Goal: Information Seeking & Learning: Learn about a topic

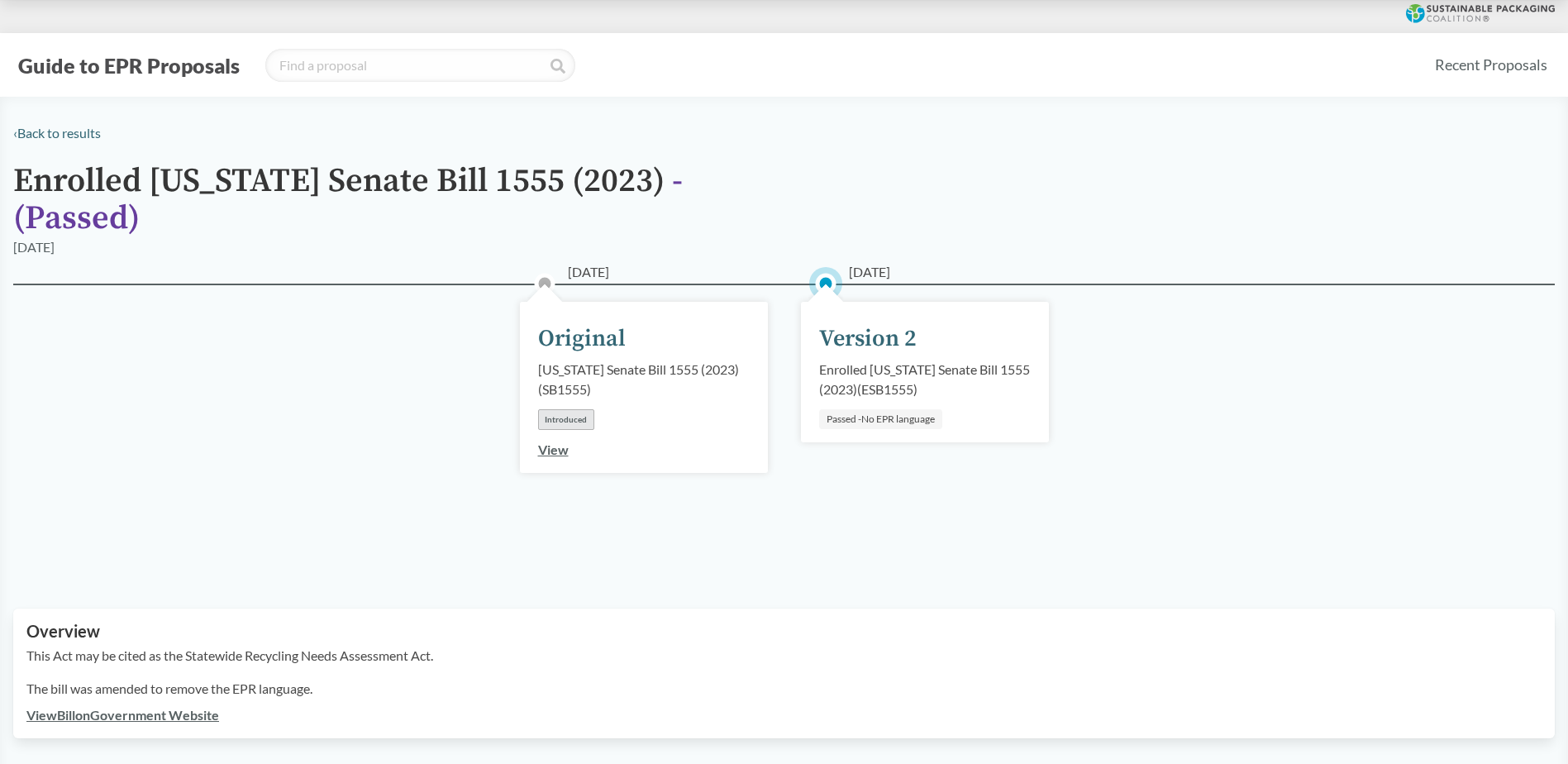
scroll to position [248, 0]
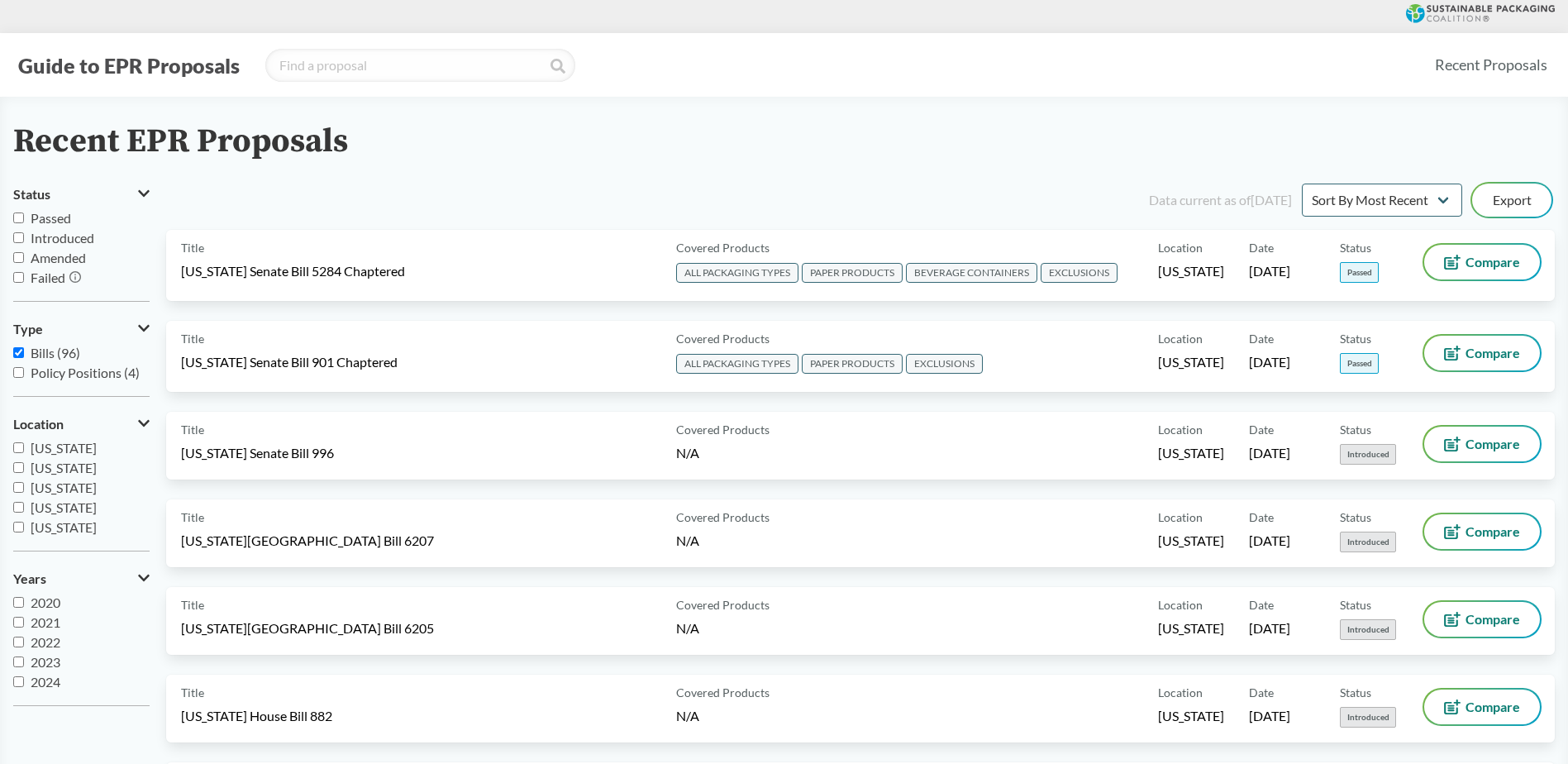
click at [15, 209] on label "Passed" at bounding box center [82, 218] width 137 height 20
click at [15, 212] on input "Passed" at bounding box center [18, 217] width 11 height 11
checkbox input "true"
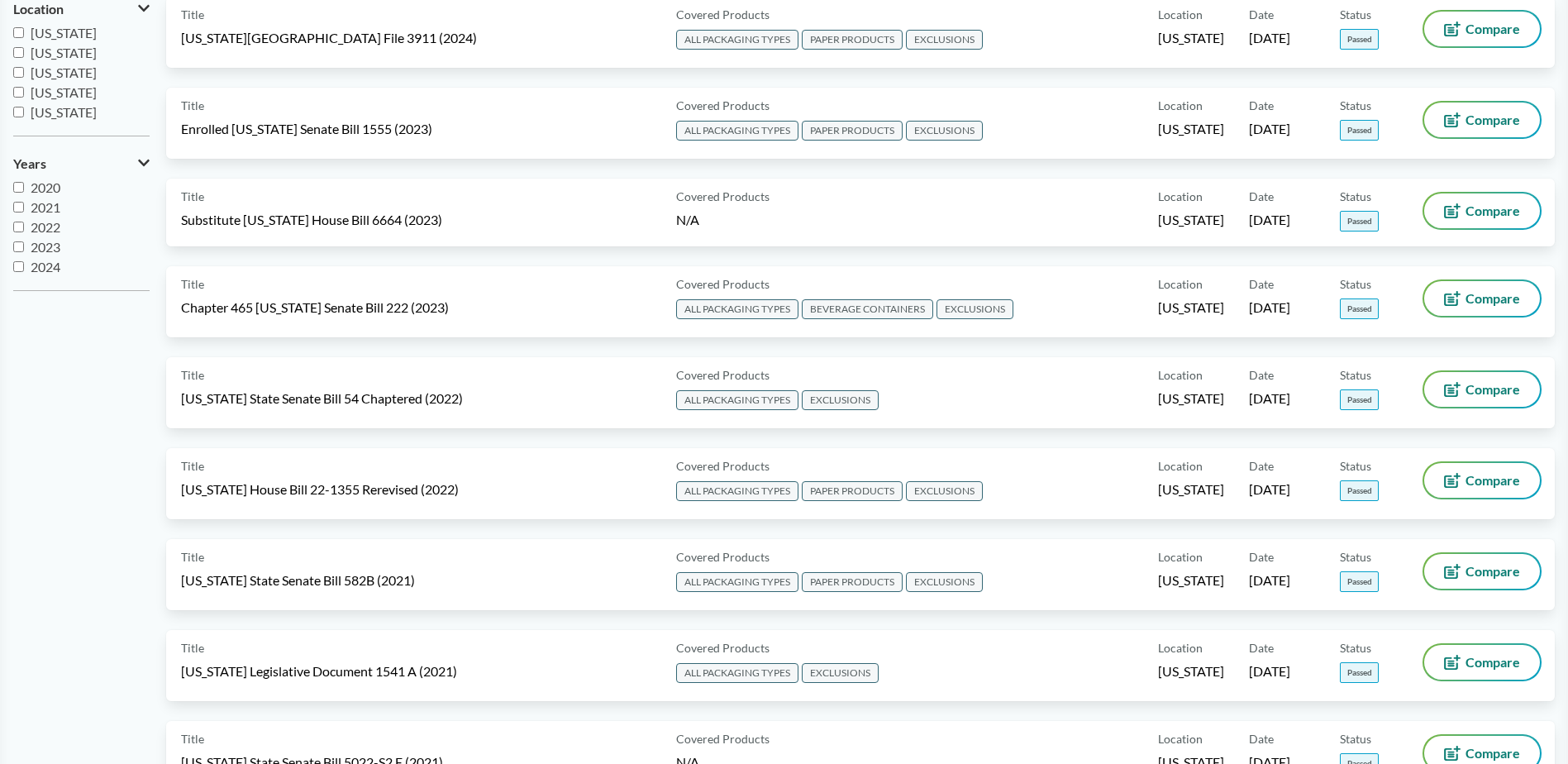
scroll to position [166, 0]
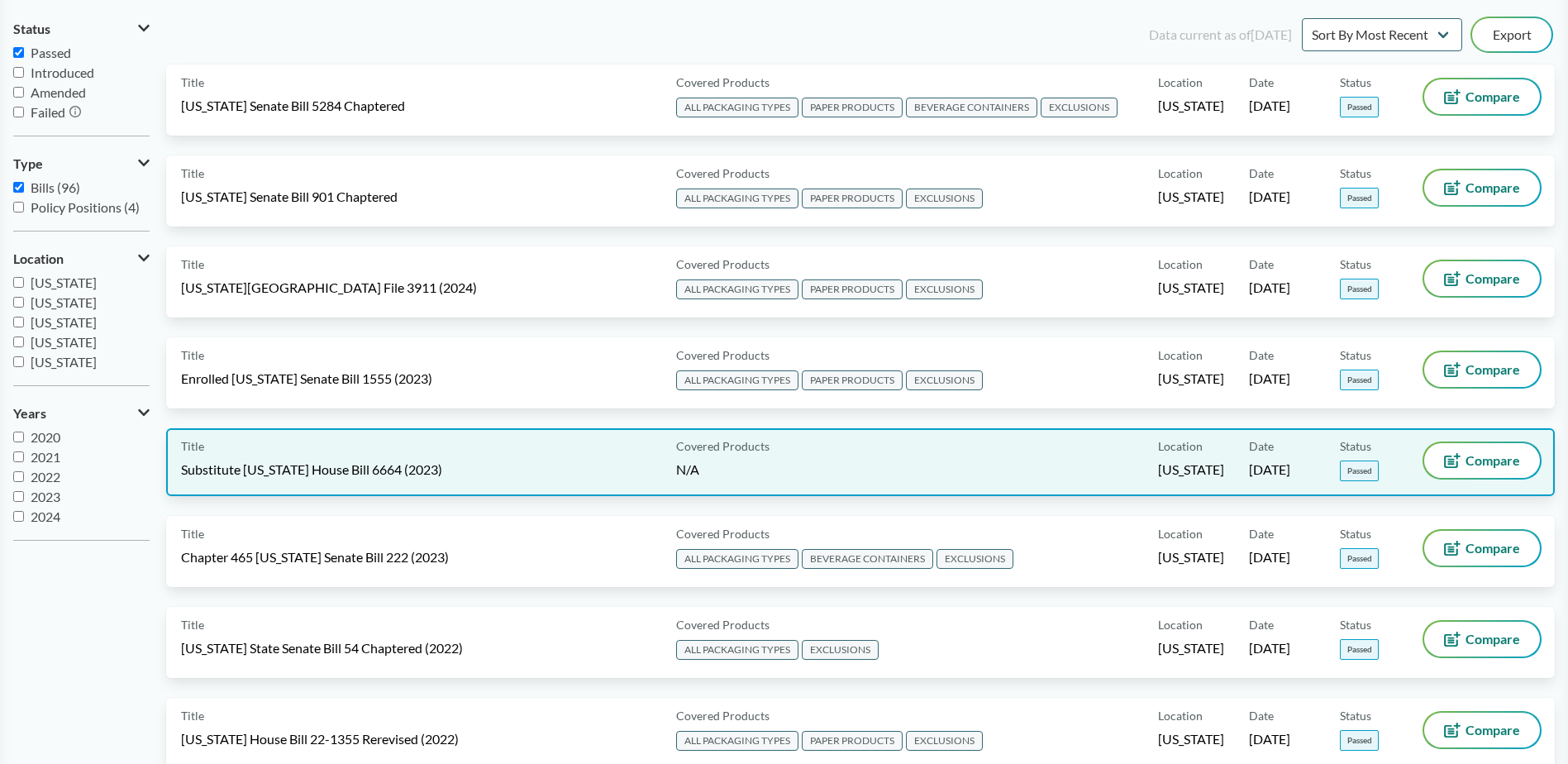
click at [291, 461] on span "Substitute [US_STATE] House Bill 6664 (2023)" at bounding box center [311, 470] width 261 height 18
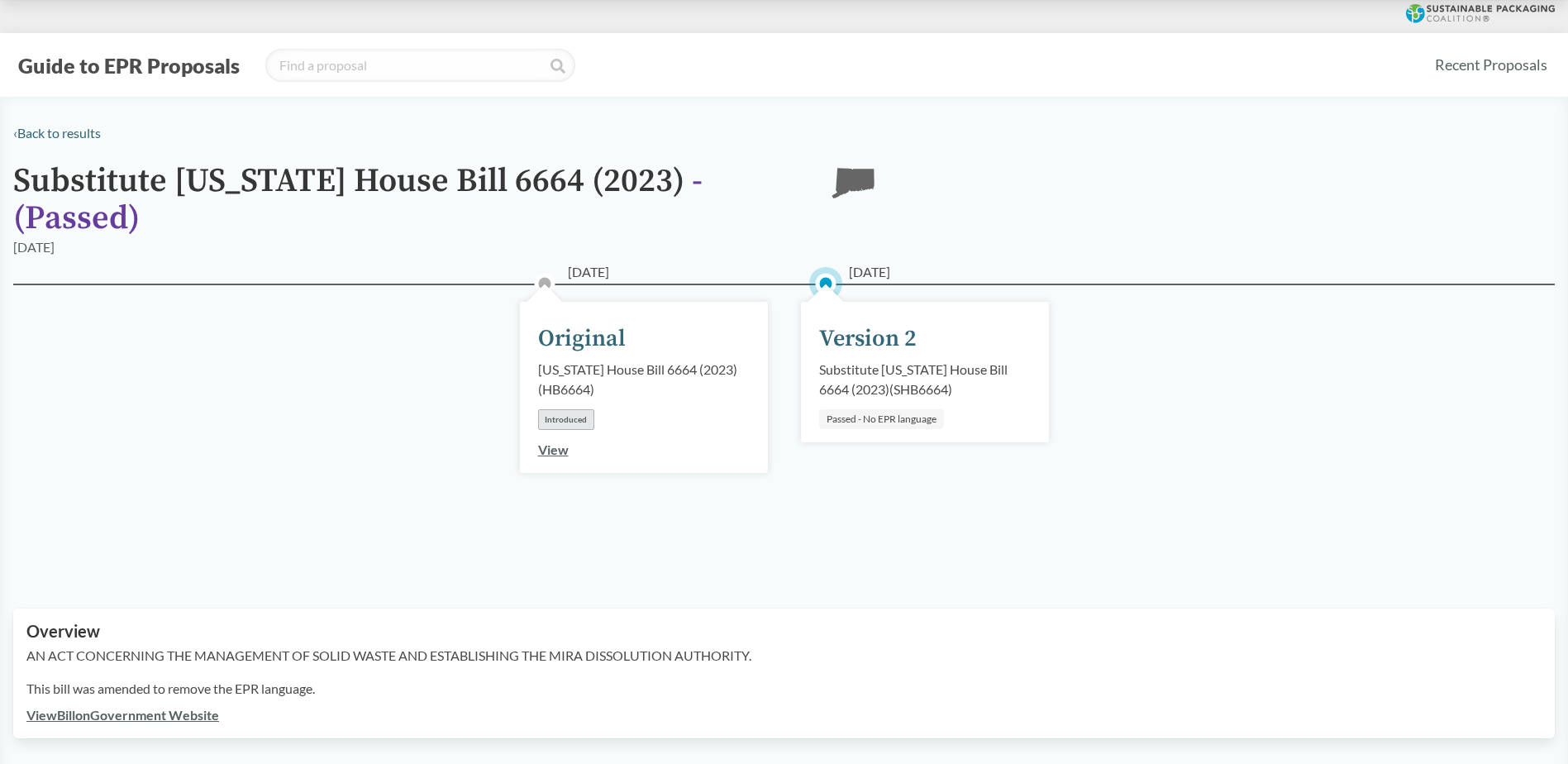
scroll to position [82, 0]
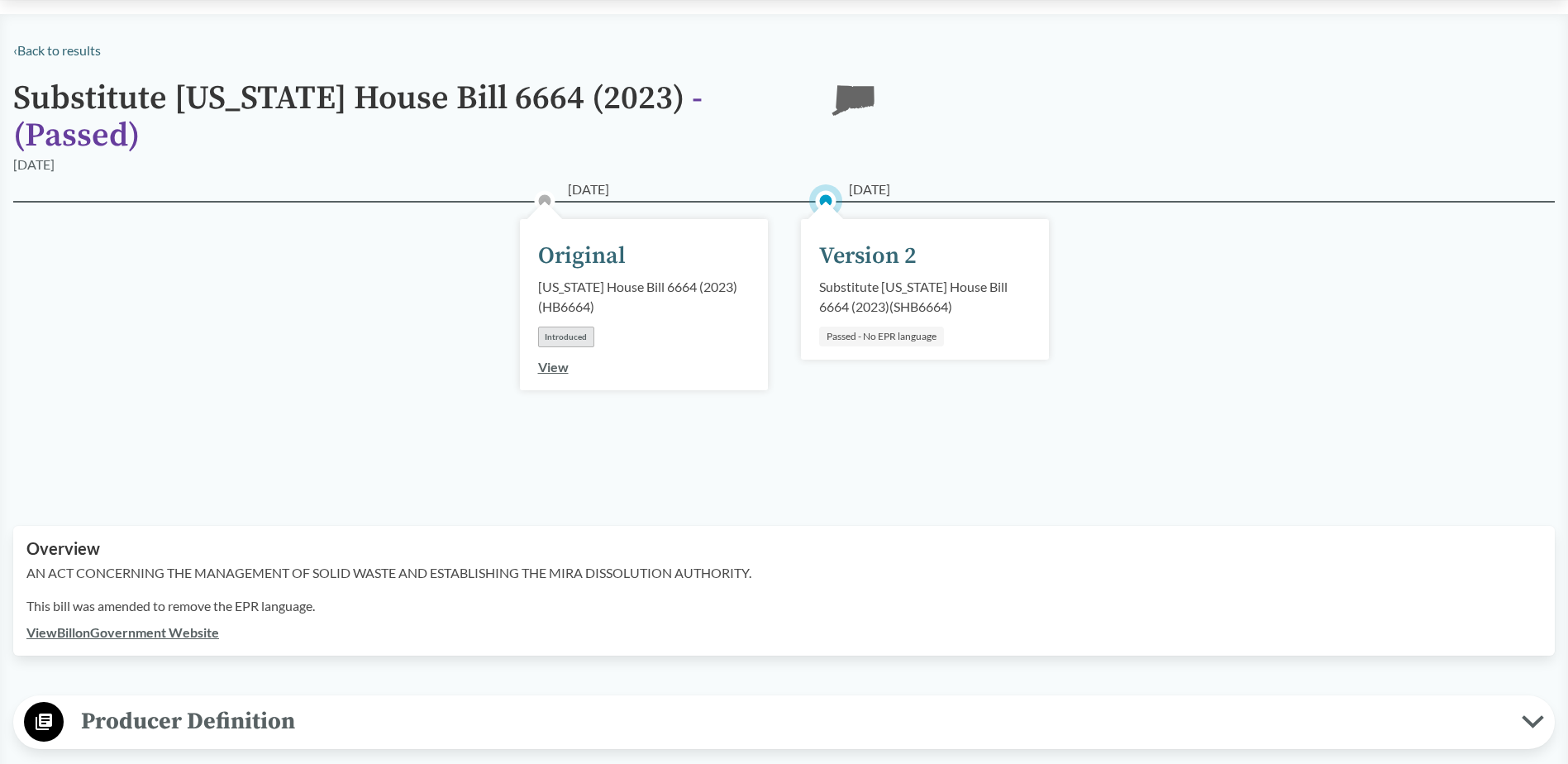
click at [380, 97] on h1 "Substitute [US_STATE] House Bill 6664 (2023) - ( Passed )" at bounding box center [410, 117] width 794 height 74
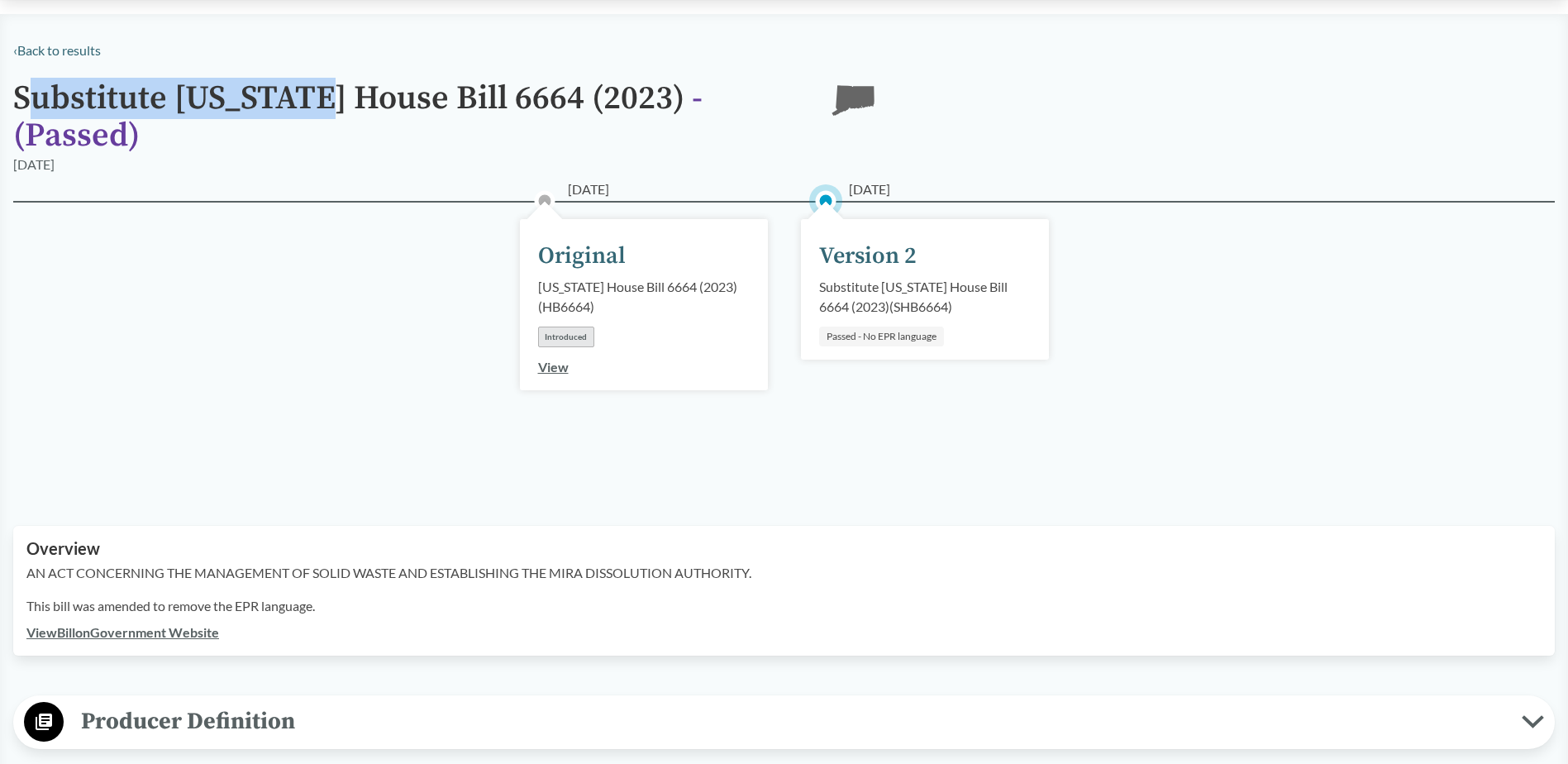
drag, startPoint x: 25, startPoint y: 100, endPoint x: 595, endPoint y: 86, distance: 570.2
click at [595, 86] on h1 "Substitute [US_STATE] House Bill 6664 (2023) - ( Passed )" at bounding box center [410, 117] width 794 height 74
copy h1 "ubstitute [US_STATE] House Bill 6664"
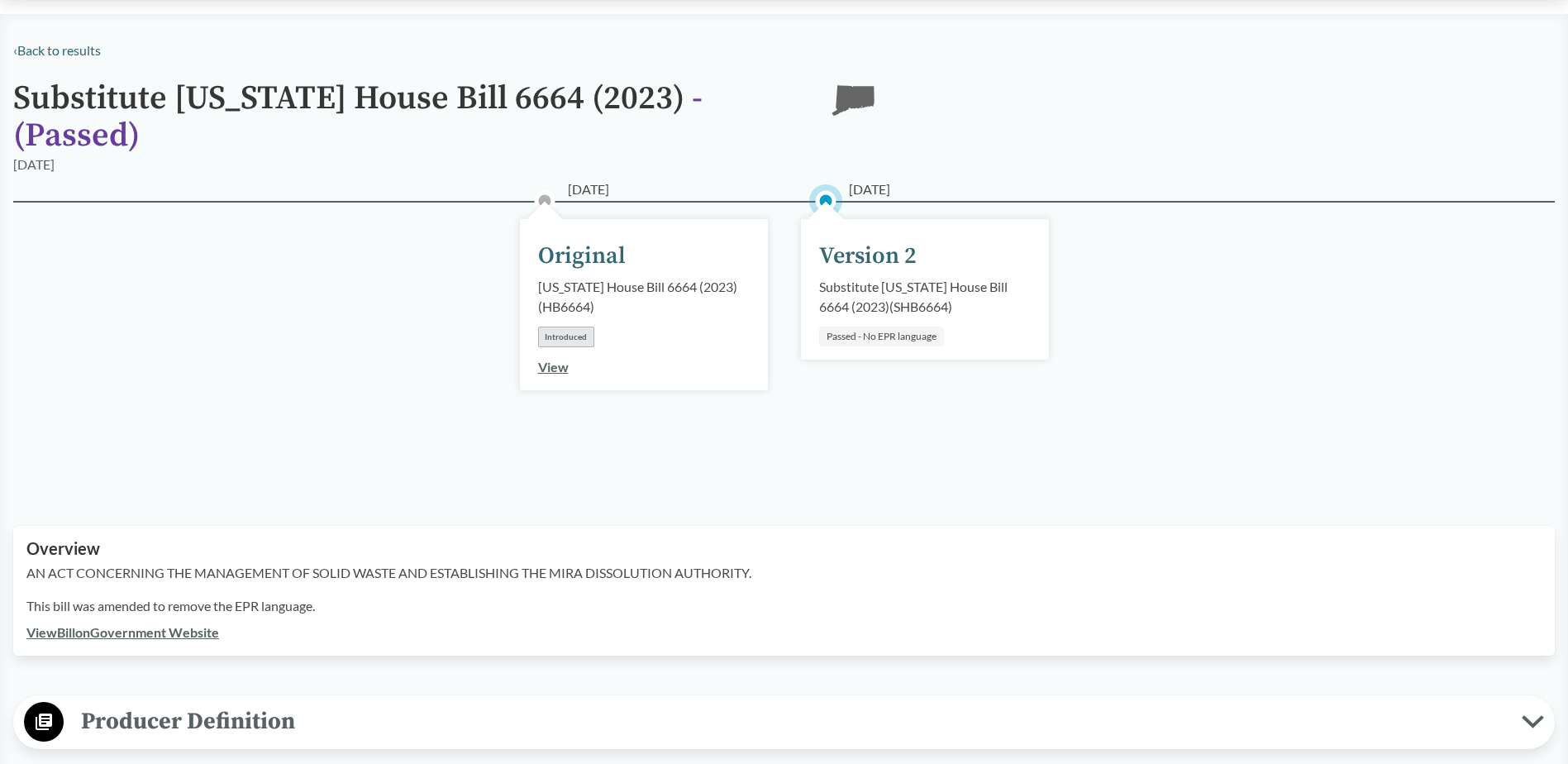
click at [597, 90] on h1 "Substitute [US_STATE] House Bill 6664 (2023) - ( Passed )" at bounding box center [410, 117] width 794 height 74
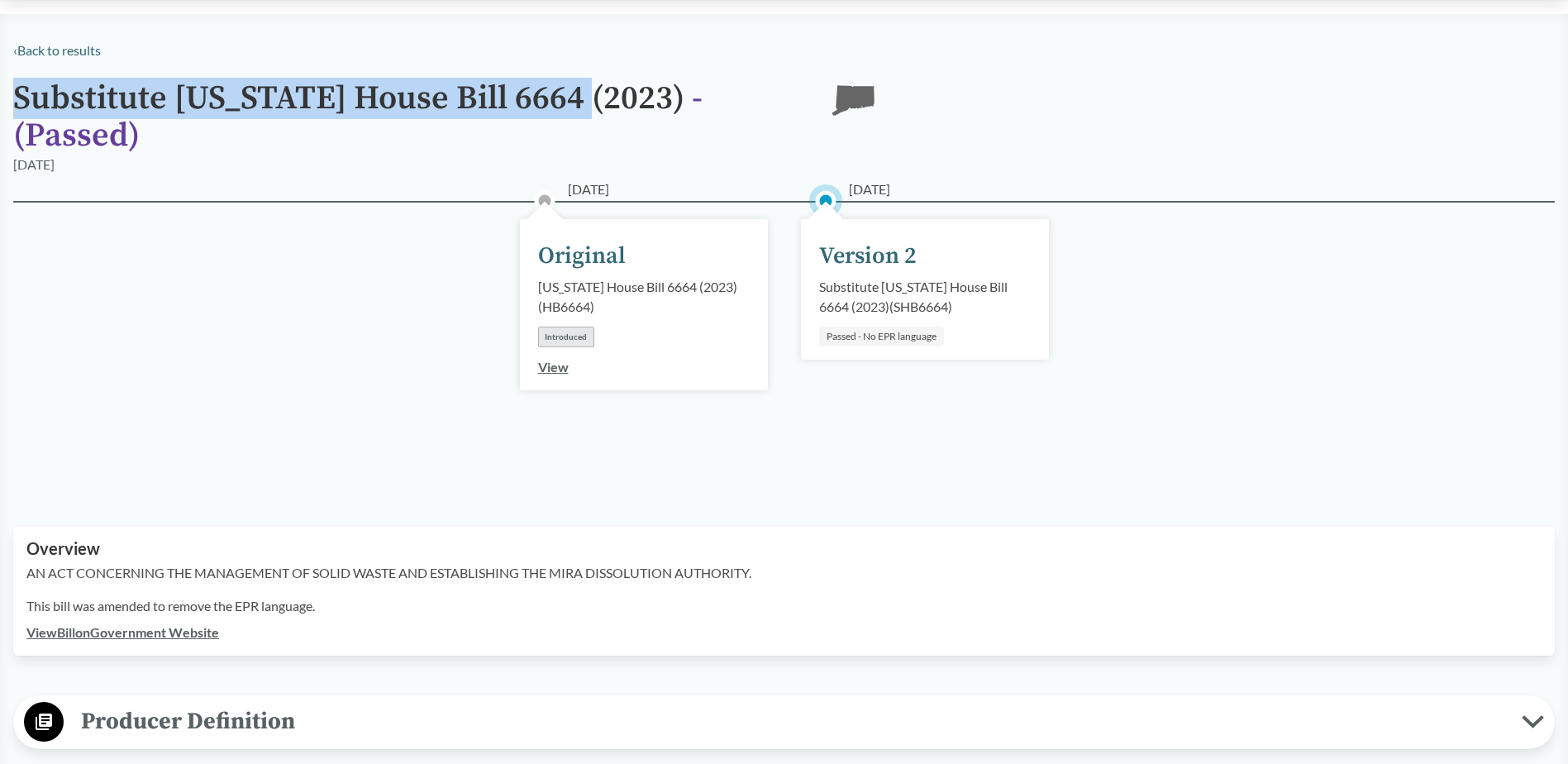
drag, startPoint x: 592, startPoint y: 101, endPoint x: 17, endPoint y: 82, distance: 575.3
click at [17, 82] on h1 "Substitute [US_STATE] House Bill 6664 (2023) - ( Passed )" at bounding box center [410, 117] width 794 height 74
copy h1 "Substitute [US_STATE] House Bill 6664"
drag, startPoint x: 883, startPoint y: 302, endPoint x: 869, endPoint y: 302, distance: 14.0
click at [883, 302] on div "Substitute [US_STATE] House Bill 6664 (2023) ( SHB6664 )" at bounding box center [925, 297] width 212 height 40
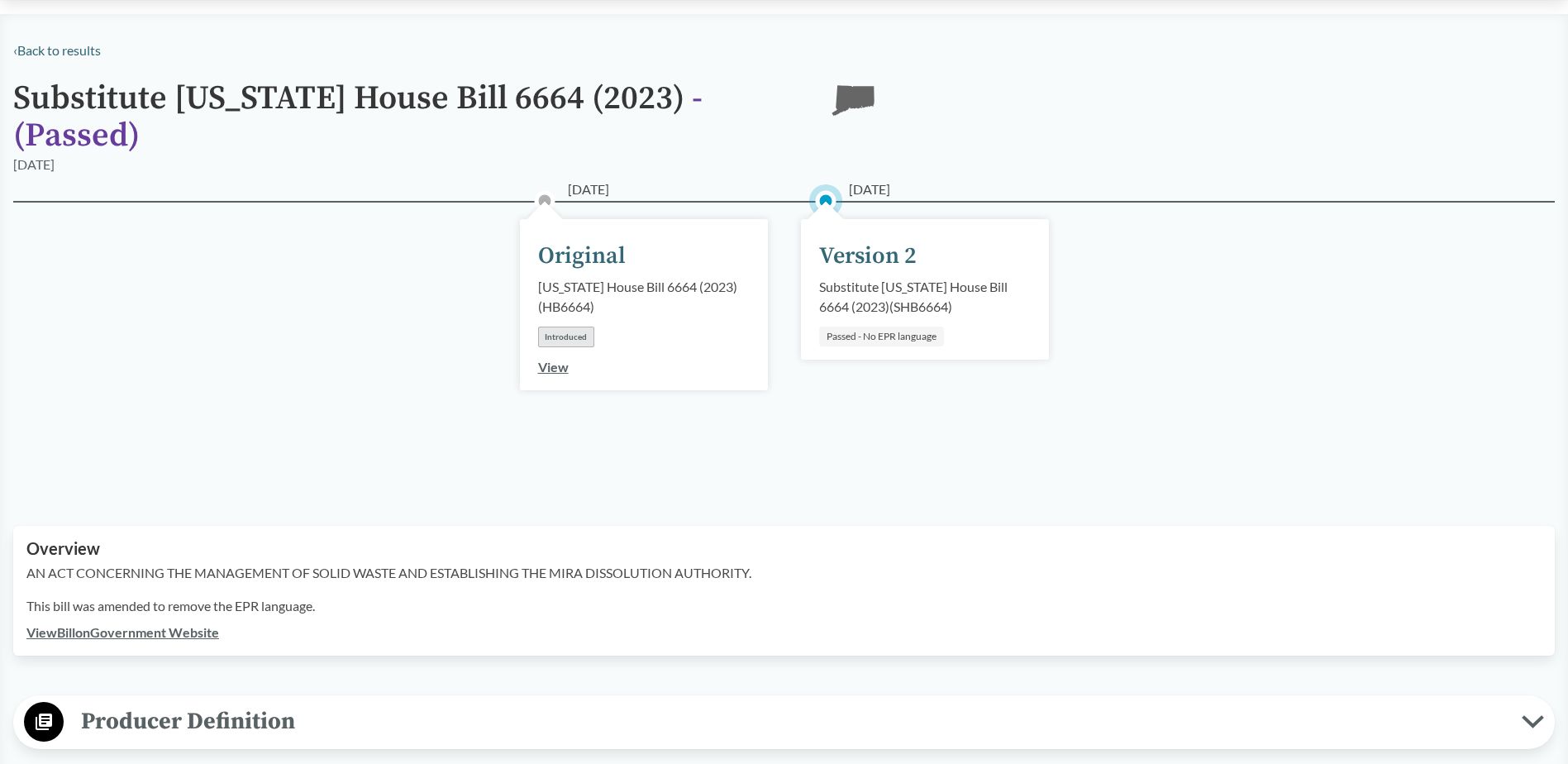
drag, startPoint x: 845, startPoint y: 187, endPoint x: 989, endPoint y: 192, distance: 144.1
click at [989, 192] on div "‹ Back to results Substitute [US_STATE] House Bill 6664 (2023) - ( Passed ) CT …" at bounding box center [784, 542] width 1568 height 1003
copy span "[DATE]"
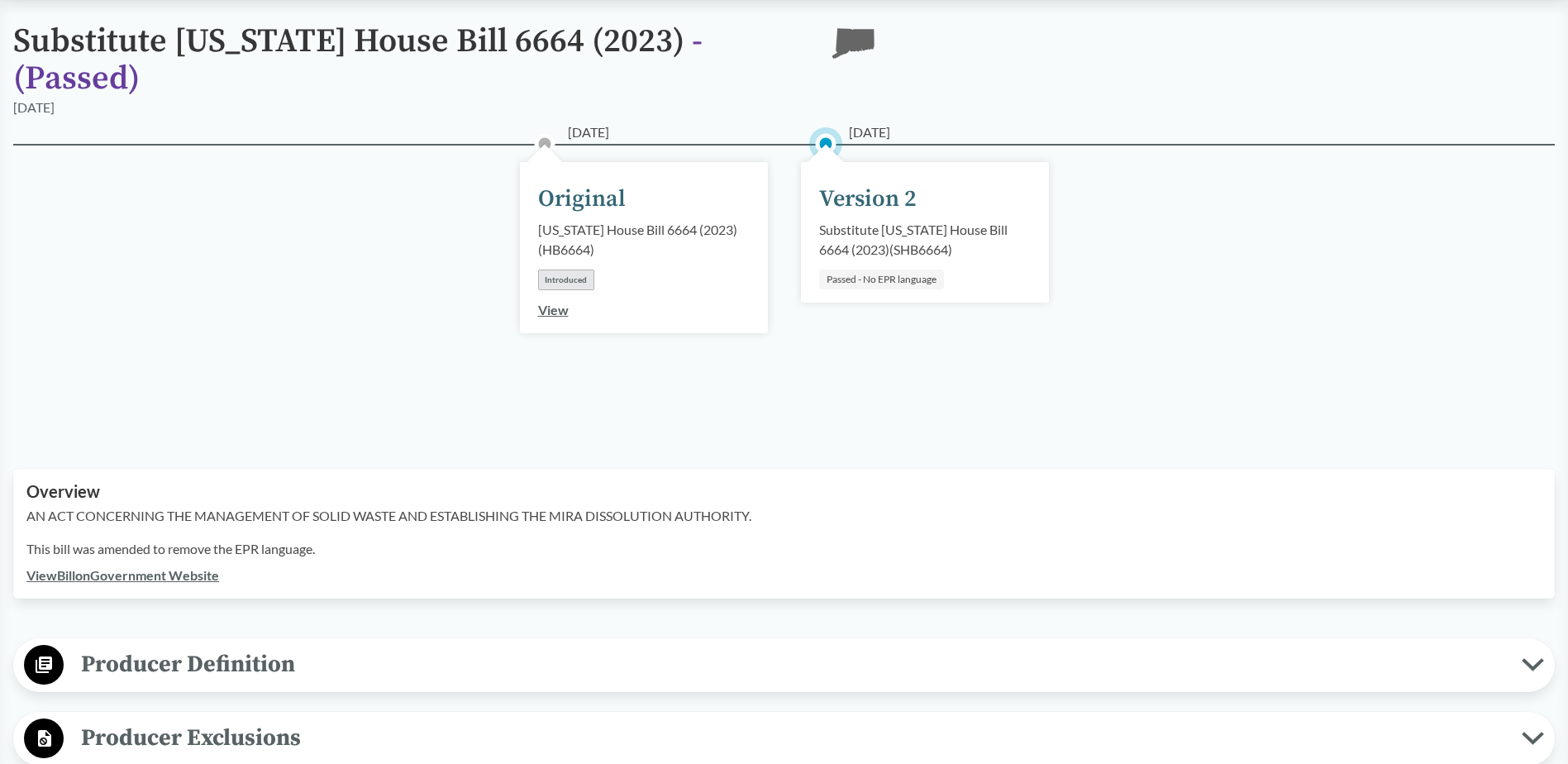
scroll to position [248, 0]
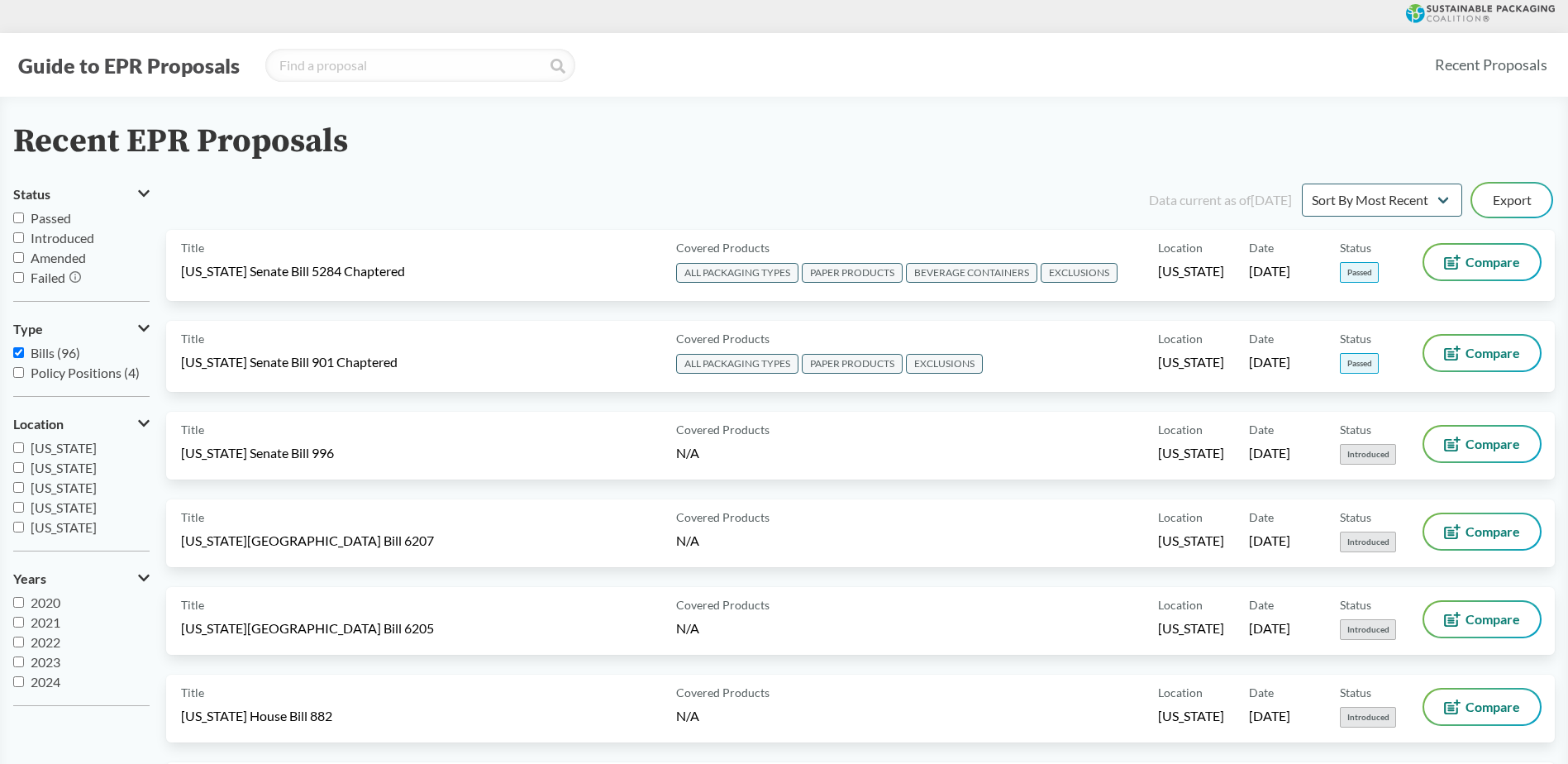
click at [19, 220] on input "Passed" at bounding box center [18, 217] width 11 height 11
checkbox input "true"
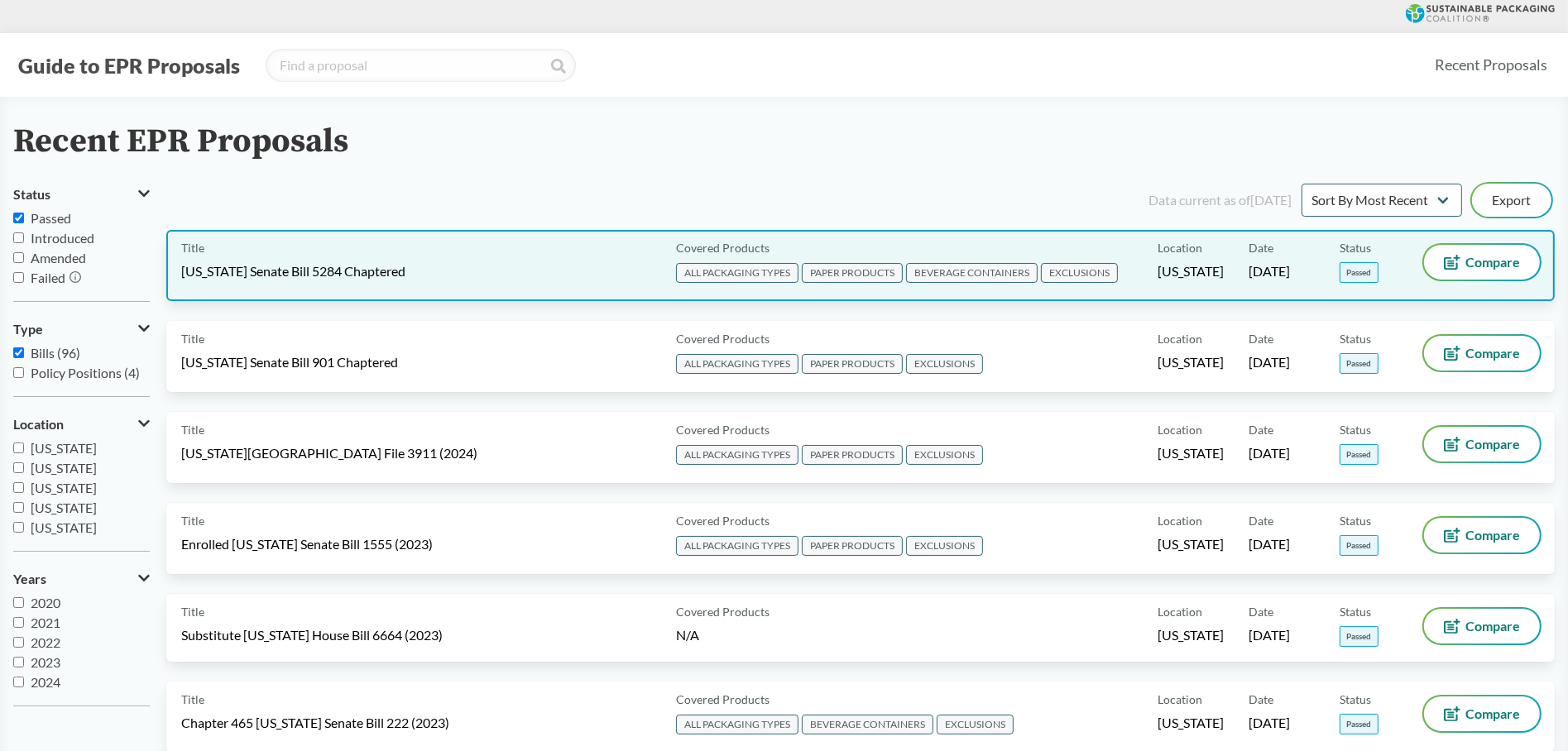
click at [676, 272] on span "ALL PACKAGING TYPES" at bounding box center [737, 273] width 123 height 20
